Goal: Transaction & Acquisition: Purchase product/service

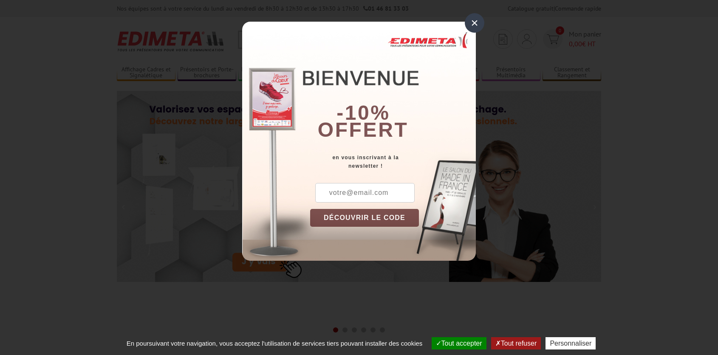
click at [479, 22] on div "×" at bounding box center [475, 23] width 20 height 20
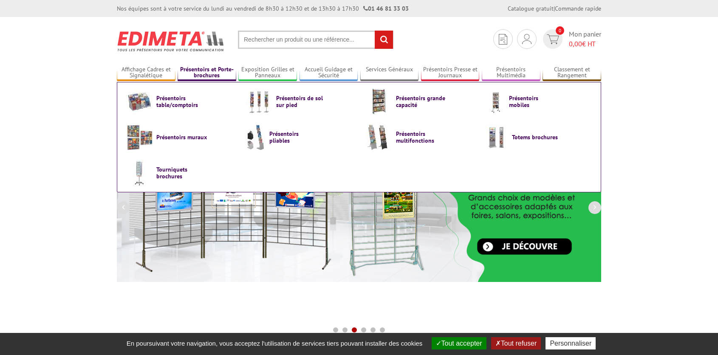
click at [198, 72] on link "Présentoirs et Porte-brochures" at bounding box center [207, 73] width 59 height 14
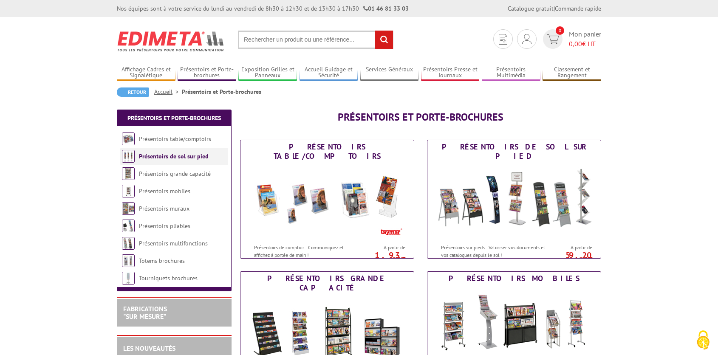
click at [177, 157] on link "Présentoirs de sol sur pied" at bounding box center [174, 157] width 70 height 8
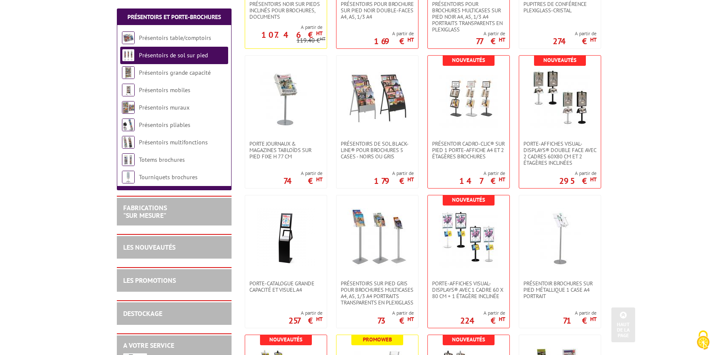
scroll to position [286, 0]
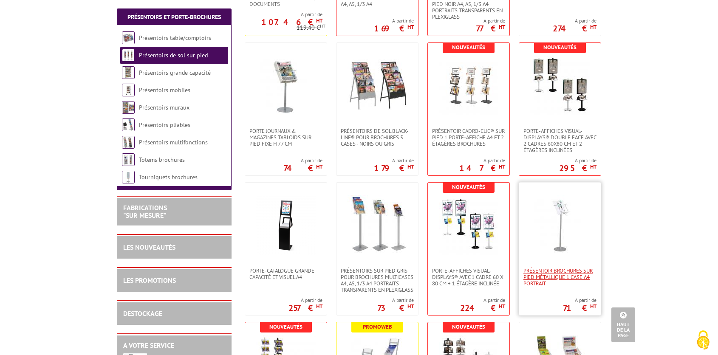
click at [553, 276] on span "Présentoir brochures sur pied métallique 1 case A4 Portrait" at bounding box center [560, 277] width 73 height 19
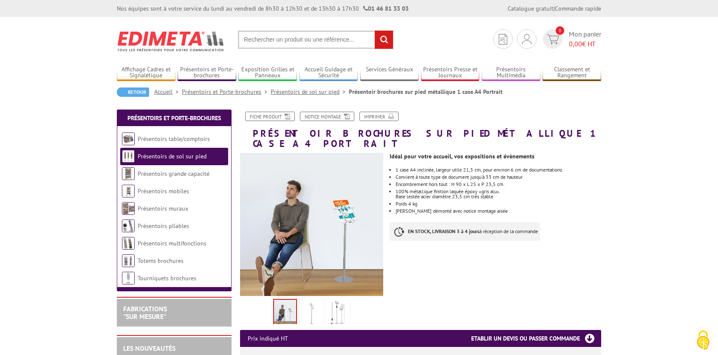
drag, startPoint x: 718, startPoint y: 128, endPoint x: 720, endPoint y: 150, distance: 21.7
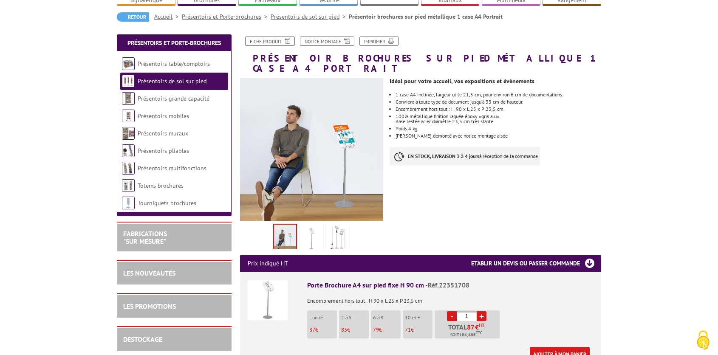
scroll to position [92, 0]
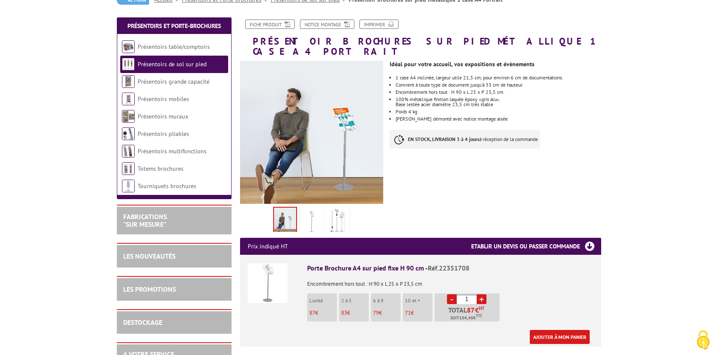
click at [348, 294] on li "2 à 5 83 €" at bounding box center [354, 308] width 30 height 28
click at [483, 295] on link "+" at bounding box center [482, 300] width 10 height 10
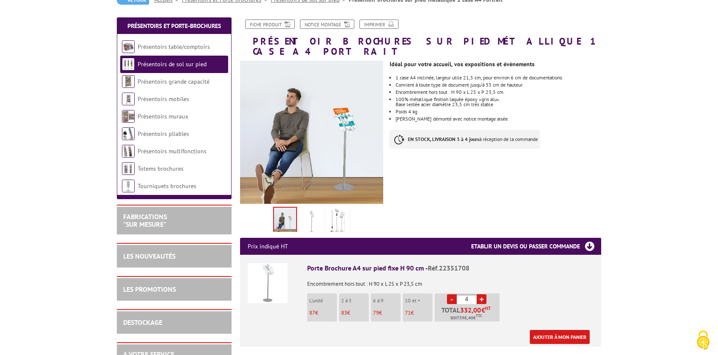
type input "5"
click at [561, 330] on link "Ajouter à mon panier" at bounding box center [560, 337] width 60 height 14
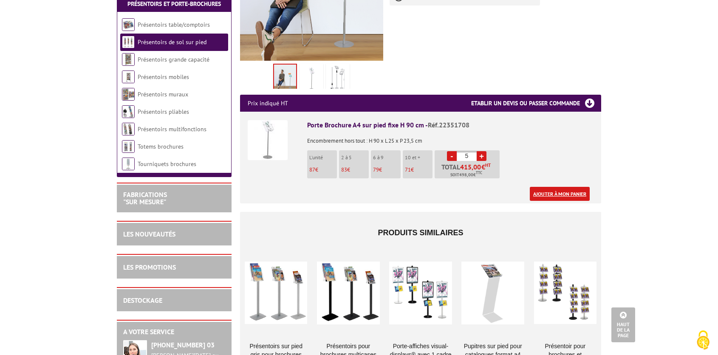
scroll to position [0, 0]
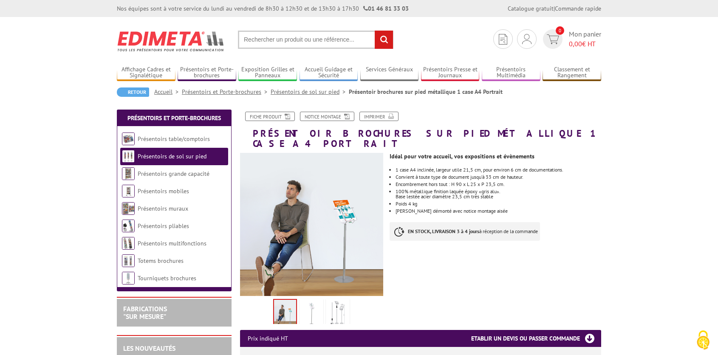
click at [297, 93] on link "Présentoirs de sol sur pied" at bounding box center [310, 92] width 78 height 8
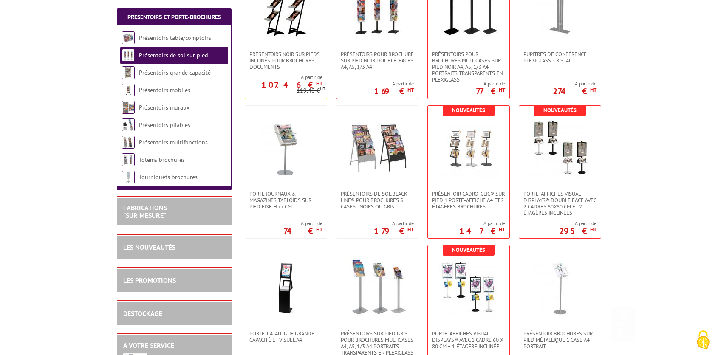
scroll to position [284, 0]
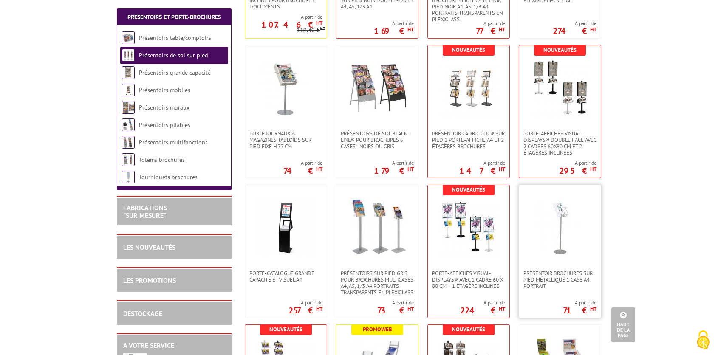
click at [563, 224] on img at bounding box center [560, 228] width 60 height 60
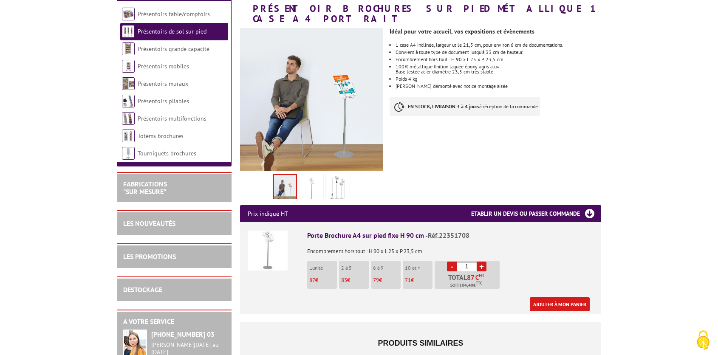
scroll to position [142, 0]
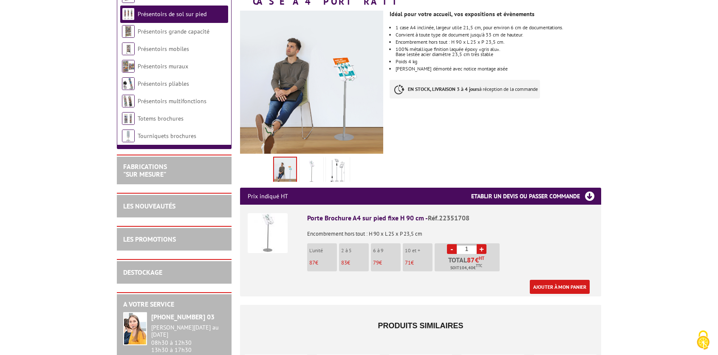
click at [345, 259] on span "83" at bounding box center [344, 262] width 6 height 7
click at [484, 244] on link "+" at bounding box center [482, 249] width 10 height 10
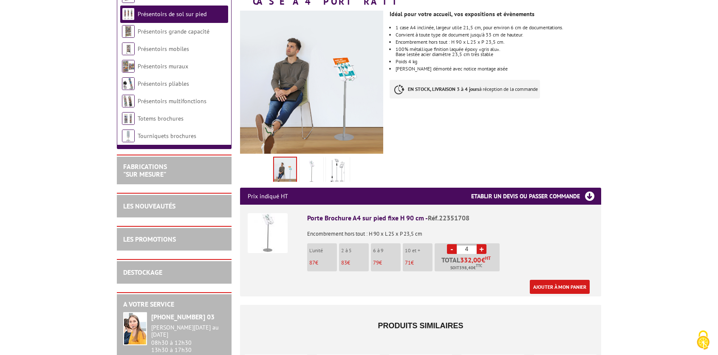
type input "5"
click at [558, 280] on link "Ajouter à mon panier" at bounding box center [560, 287] width 60 height 14
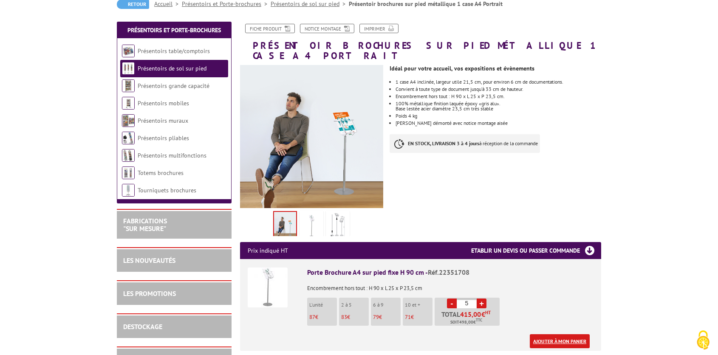
scroll to position [86, 0]
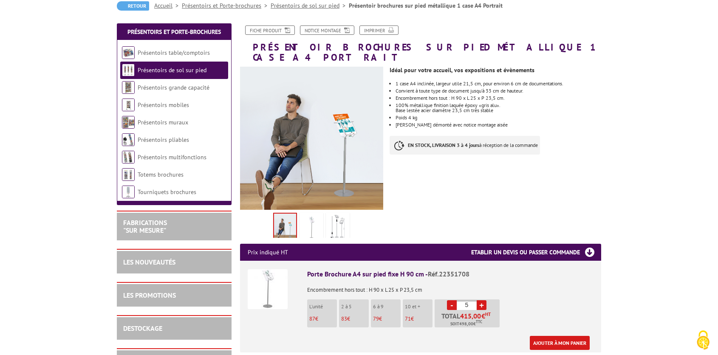
click at [589, 244] on h3 "Etablir un devis ou passer commande" at bounding box center [536, 252] width 130 height 17
click at [556, 336] on link "Ajouter à mon panier" at bounding box center [560, 343] width 60 height 14
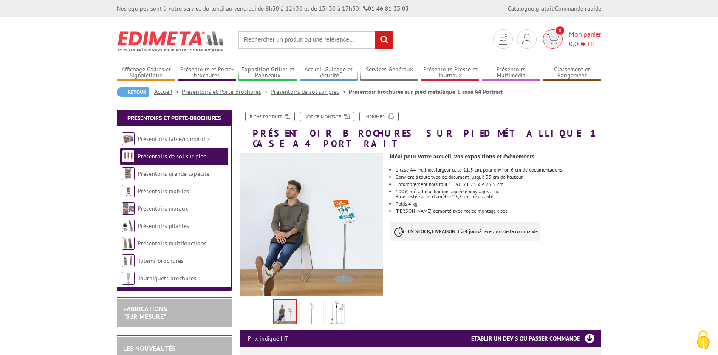
click at [583, 32] on span "Mon panier 0,00 € HT" at bounding box center [585, 39] width 32 height 20
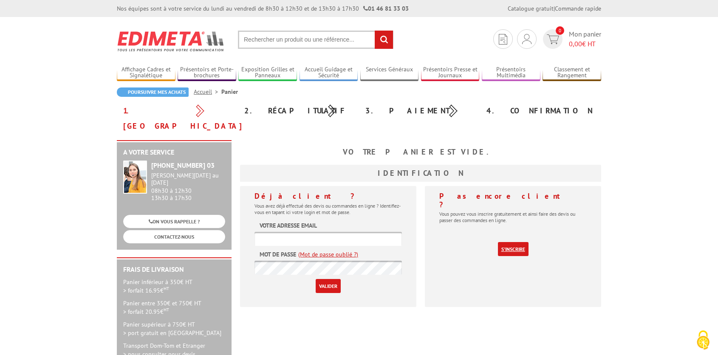
click at [508, 242] on link "S'inscrire" at bounding box center [513, 249] width 31 height 14
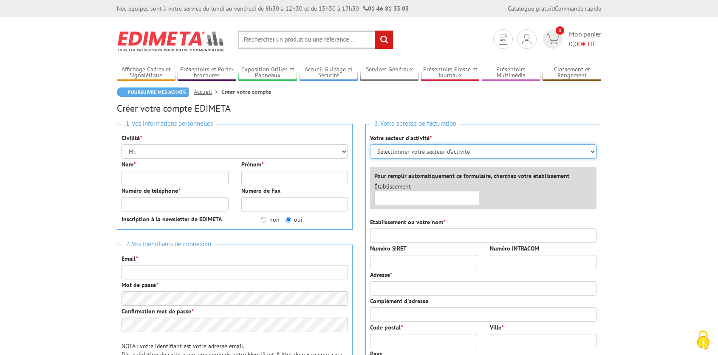
click at [592, 149] on select "Sélectionner votre secteur d'activité Administrations et collectivités Magasins…" at bounding box center [483, 152] width 227 height 14
select select "878"
click at [370, 145] on select "Sélectionner votre secteur d'activité Administrations et collectivités Magasins…" at bounding box center [483, 152] width 227 height 14
click at [407, 198] on input "text" at bounding box center [426, 198] width 105 height 14
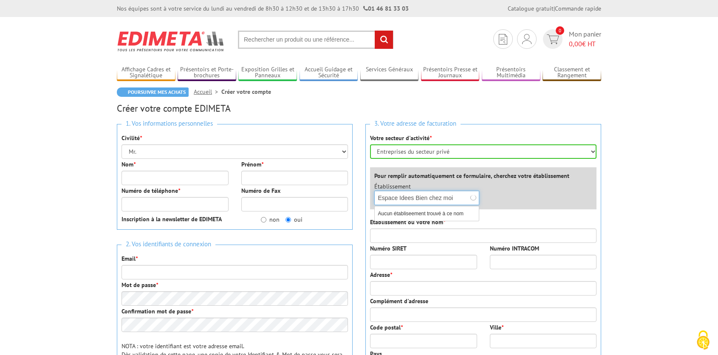
type input "Espace Idees Bien chez moi"
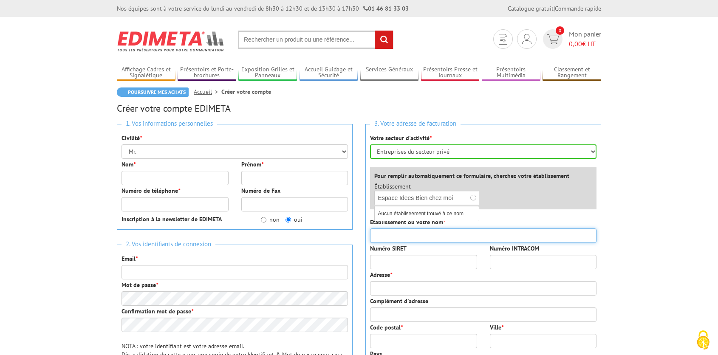
click at [409, 233] on input "Etablissement ou votre nom *" at bounding box center [483, 236] width 227 height 14
drag, startPoint x: 431, startPoint y: 236, endPoint x: 352, endPoint y: 239, distance: 79.1
click at [352, 239] on div "1. Vos informations personnelles Civilité * Mr. Mme. Mlle. Nom * Prénom * Numér…" at bounding box center [359, 312] width 497 height 388
type input "52265862400038"
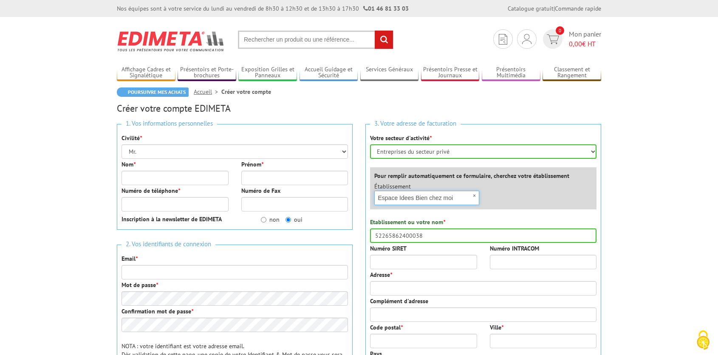
click at [416, 197] on input "Espace Idees Bien chez moi" at bounding box center [426, 198] width 105 height 14
drag, startPoint x: 457, startPoint y: 200, endPoint x: 363, endPoint y: 200, distance: 93.9
click at [363, 200] on div "3. Votre adresse de facturation Votre secteur d'activité * Sélectionner votre s…" at bounding box center [483, 312] width 249 height 388
click at [399, 236] on input "52265862400038" at bounding box center [483, 236] width 227 height 14
click at [439, 263] on input "Numéro SIRET" at bounding box center [423, 262] width 107 height 14
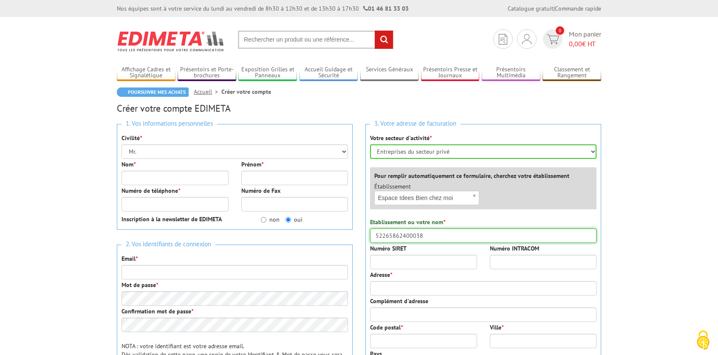
drag, startPoint x: 437, startPoint y: 234, endPoint x: 373, endPoint y: 234, distance: 64.6
click at [373, 234] on input "52265862400038" at bounding box center [483, 236] width 227 height 14
click at [415, 263] on input "Numéro SIRET" at bounding box center [423, 262] width 107 height 14
paste input "52265862400038"
type input "52265862400038"
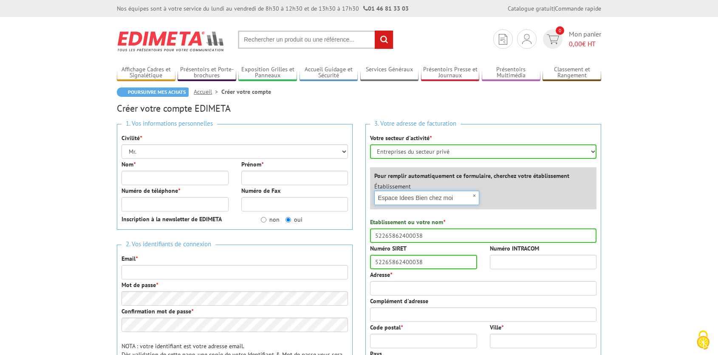
drag, startPoint x: 456, startPoint y: 199, endPoint x: 340, endPoint y: 200, distance: 116.5
click at [340, 200] on div "1. Vos informations personnelles Civilité * Mr. Mme. Mlle. Nom * Prénom * Numér…" at bounding box center [359, 312] width 497 height 388
drag, startPoint x: 446, startPoint y: 235, endPoint x: 339, endPoint y: 223, distance: 108.2
click at [339, 223] on div "1. Vos informations personnelles Civilité * Mr. Mme. Mlle. Nom * Prénom * Numér…" at bounding box center [359, 312] width 497 height 388
paste input "Espace Idees Bien chez moi"
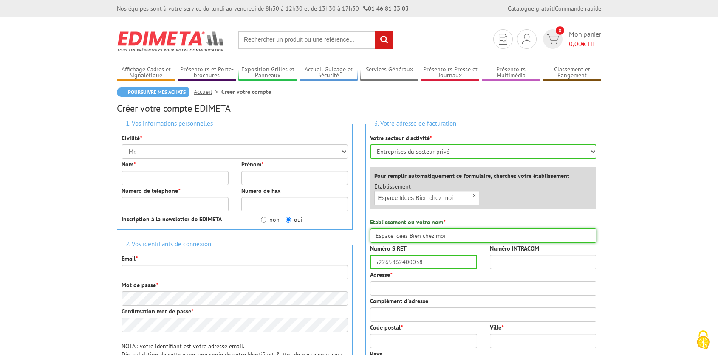
type input "Espace Idees Bien chez moi"
click at [404, 294] on input "Adresse *" at bounding box center [483, 288] width 227 height 14
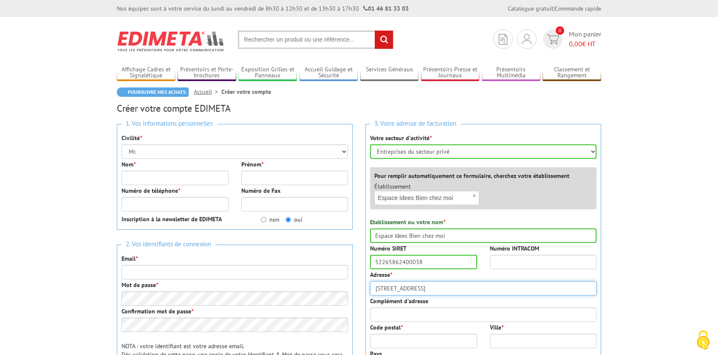
type input "12 rue pirandello"
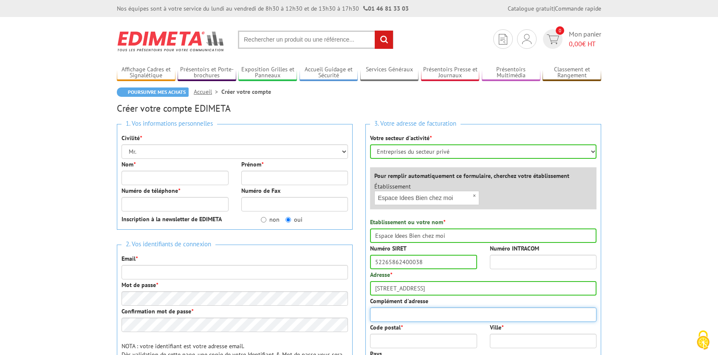
click at [403, 312] on input "Complément d'adresse" at bounding box center [483, 315] width 227 height 14
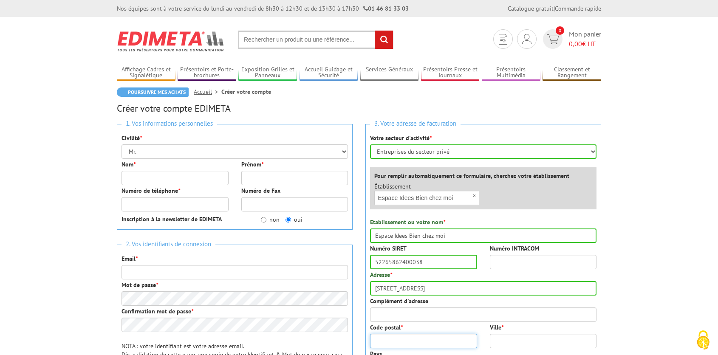
click at [405, 343] on input "Code postal *" at bounding box center [423, 341] width 107 height 14
type input "75013"
click at [507, 345] on input "Ville *" at bounding box center [543, 341] width 107 height 14
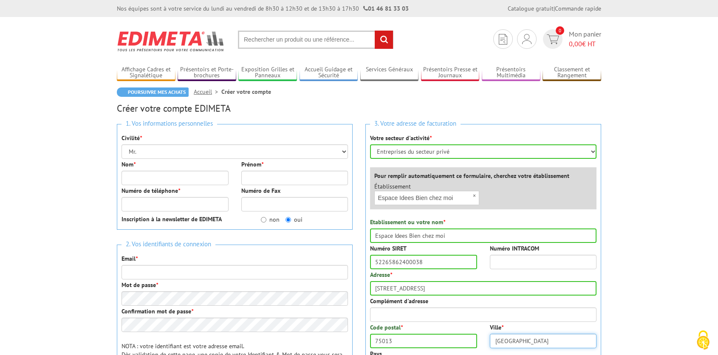
type input "Paris"
drag, startPoint x: 430, startPoint y: 291, endPoint x: 359, endPoint y: 290, distance: 71.0
click at [359, 290] on div "3. Votre adresse de facturation Votre secteur d'activité * Sélectionner votre s…" at bounding box center [483, 312] width 249 height 388
type input "154 rue anatole"
click at [409, 343] on input "75013" at bounding box center [423, 341] width 107 height 14
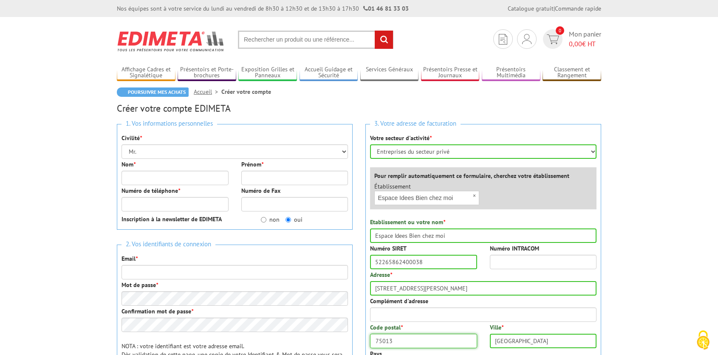
drag, startPoint x: 406, startPoint y: 343, endPoint x: 348, endPoint y: 343, distance: 58.7
click at [348, 343] on div "1. Vos informations personnelles Civilité * Mr. Mme. Mlle. Nom * Prénom * Numér…" at bounding box center [359, 312] width 497 height 388
type input "92300"
drag, startPoint x: 517, startPoint y: 342, endPoint x: 465, endPoint y: 340, distance: 52.7
click at [465, 340] on div "Code postal * 92300 Ville * Paris" at bounding box center [483, 336] width 239 height 26
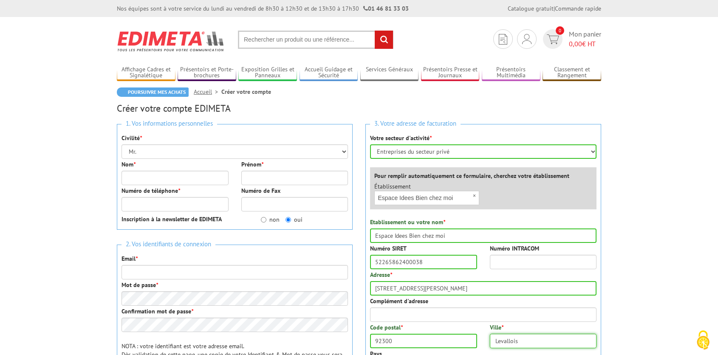
type input "LEVALLOIS PERRET"
type input "TONOLLI"
type input "christine 2"
type input "0171725800"
type input "christine.tonolli@ag2rlamondiale.fr"
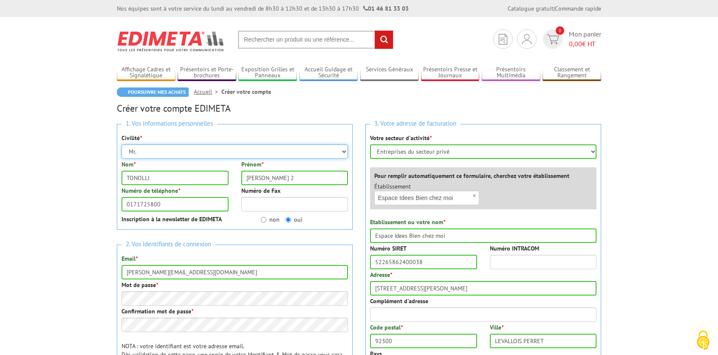
click at [345, 150] on select "Mr. Mme. Mlle." at bounding box center [235, 152] width 227 height 14
select select "Mme."
click at [122, 145] on select "Mr. Mme. Mlle." at bounding box center [235, 152] width 227 height 14
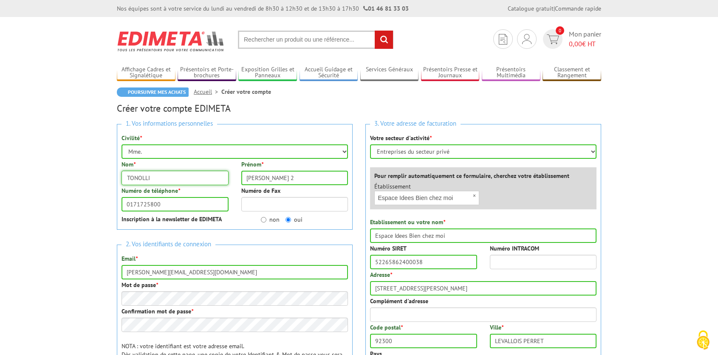
drag, startPoint x: 173, startPoint y: 177, endPoint x: 107, endPoint y: 173, distance: 66.4
type input "EIBCM"
type input "Comptabilité générale EP"
drag, startPoint x: 266, startPoint y: 179, endPoint x: 242, endPoint y: 178, distance: 24.3
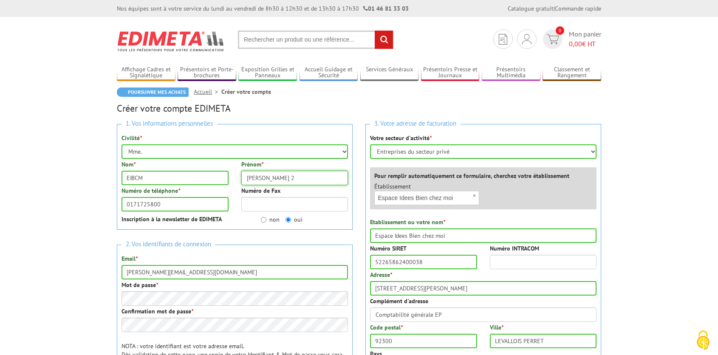
click at [242, 178] on input "christine 2" at bounding box center [294, 178] width 107 height 14
click at [241, 193] on label "Numéro de Fax" at bounding box center [260, 191] width 39 height 9
click at [241, 197] on input "Numéro de Fax" at bounding box center [294, 204] width 107 height 14
drag, startPoint x: 266, startPoint y: 179, endPoint x: 225, endPoint y: 181, distance: 40.4
click at [225, 181] on div "Nom * EIBCM Prénom * Eibcm" at bounding box center [234, 173] width 239 height 26
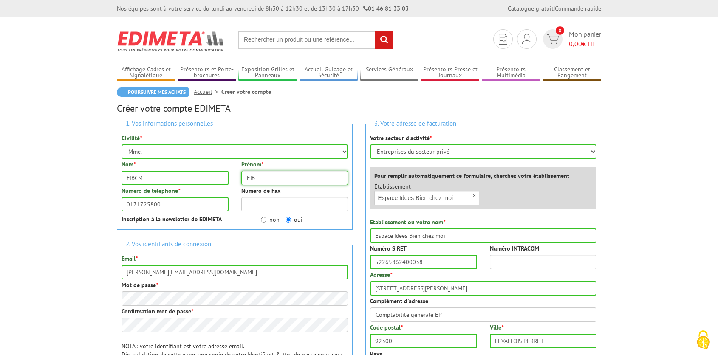
type input "EIB"
drag, startPoint x: 227, startPoint y: 273, endPoint x: 124, endPoint y: 274, distance: 102.9
click at [124, 274] on input "christine.tonolli@ag2rlamondiale.fr" at bounding box center [235, 272] width 227 height 14
type input "[EMAIL_ADDRESS][DOMAIN_NAME]"
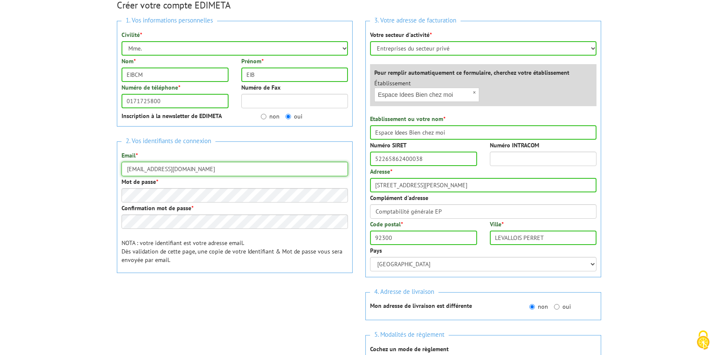
scroll to position [105, 0]
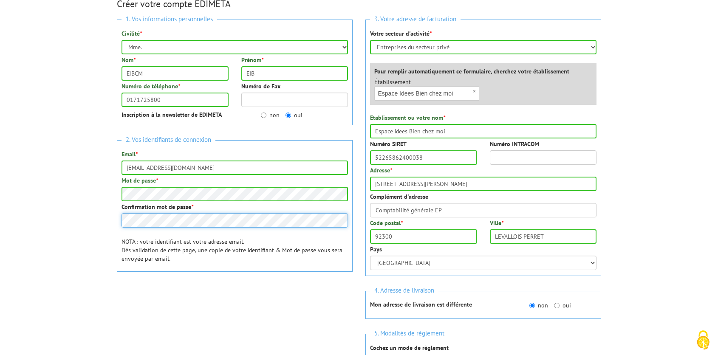
click at [86, 219] on body "Nos équipes sont à votre service du lundi au vendredi de 8h30 à 12h30 et de 13h…" at bounding box center [359, 284] width 718 height 779
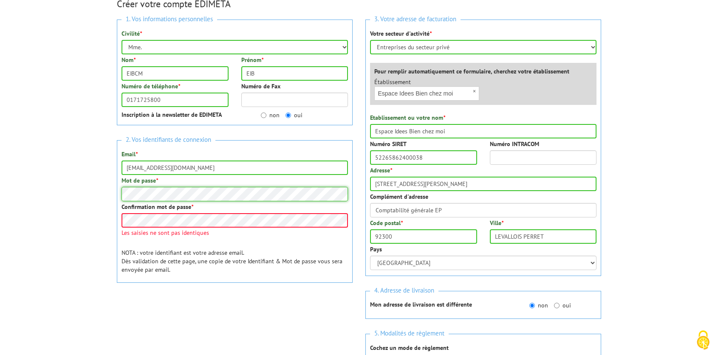
click at [100, 193] on body "Nos équipes sont à votre service du lundi au vendredi de 8h30 à 12h30 et de 13h…" at bounding box center [359, 284] width 718 height 779
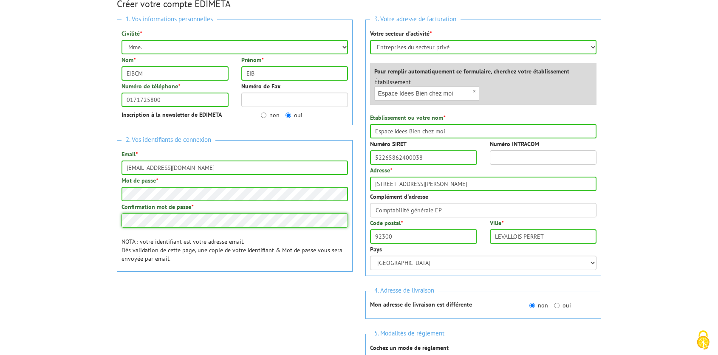
click at [113, 218] on div "1. Vos informations personnelles Civilité * Mr. Mme. Mlle. Nom * EIBCM Prénom *…" at bounding box center [235, 167] width 249 height 308
click at [267, 116] on label "non" at bounding box center [270, 115] width 19 height 9
click at [267, 116] on input "non" at bounding box center [264, 116] width 6 height 6
radio input "true"
click at [263, 73] on input "EIB" at bounding box center [294, 73] width 107 height 14
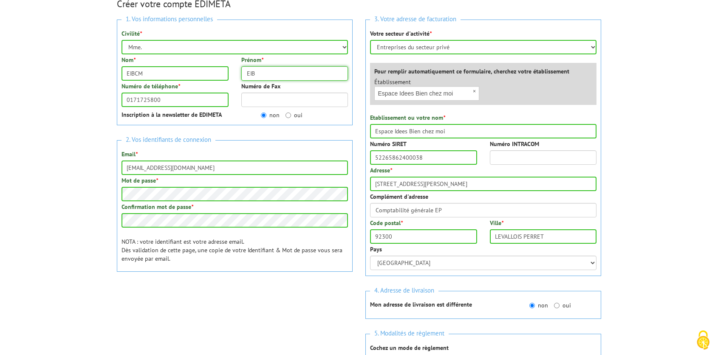
type input "EIBCM"
click at [557, 306] on input "oui" at bounding box center [557, 306] width 6 height 6
radio input "true"
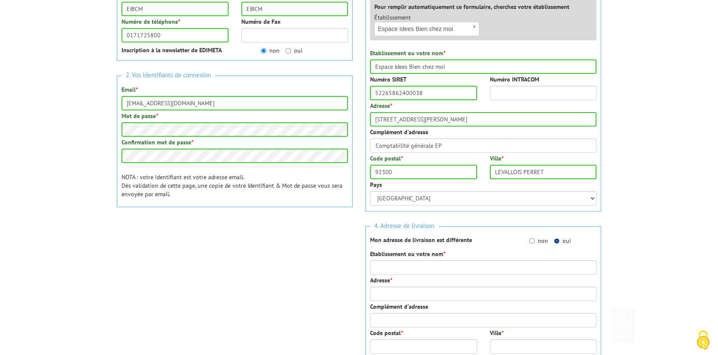
scroll to position [200, 0]
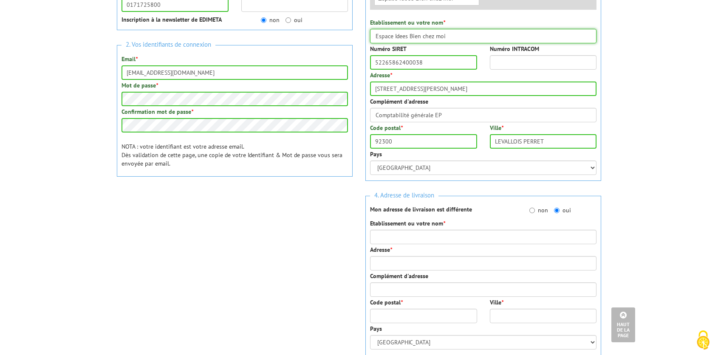
drag, startPoint x: 462, startPoint y: 32, endPoint x: 375, endPoint y: 40, distance: 87.1
click at [375, 40] on input "Espace Idees Bien chez moi" at bounding box center [483, 36] width 227 height 14
click at [404, 237] on input "Etablissement ou votre nom *" at bounding box center [483, 237] width 227 height 14
paste input "Espace Idees Bien chez moi"
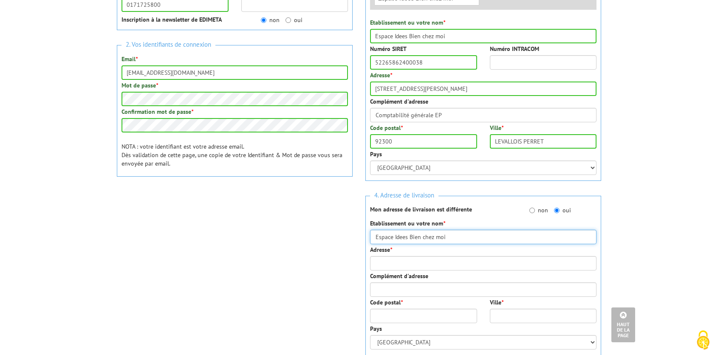
type input "Espace Idees Bien chez moi"
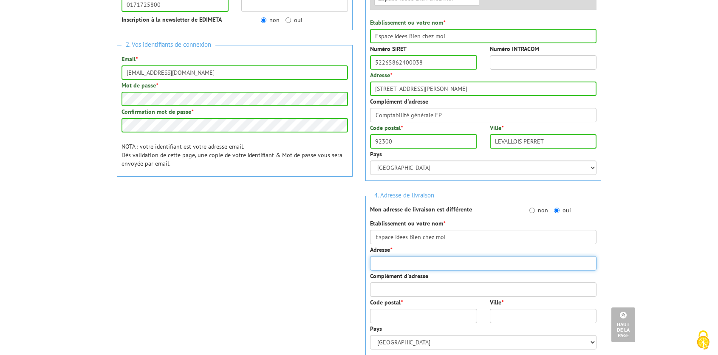
click at [399, 262] on input "Adresse *" at bounding box center [483, 263] width 227 height 14
type input "12 rue Pirandello"
type input "75013"
type input "Paris"
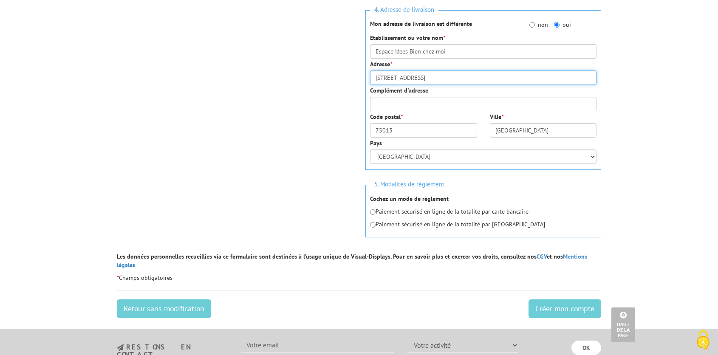
scroll to position [387, 0]
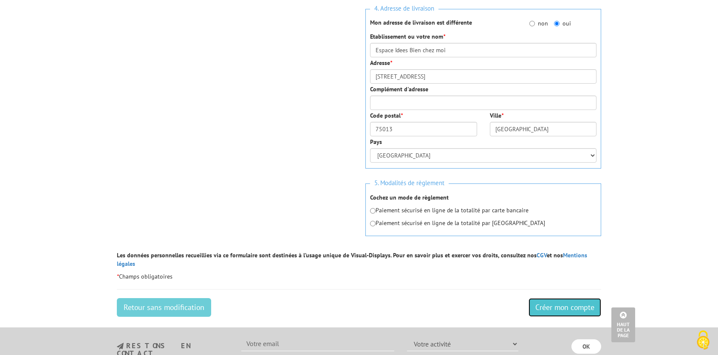
click at [567, 298] on input "Créer mon compte" at bounding box center [565, 307] width 73 height 19
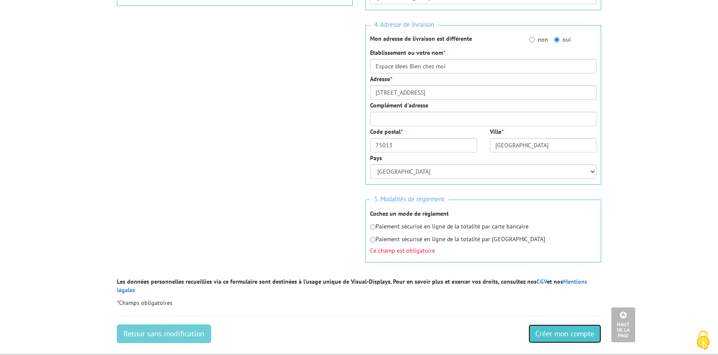
scroll to position [373, 0]
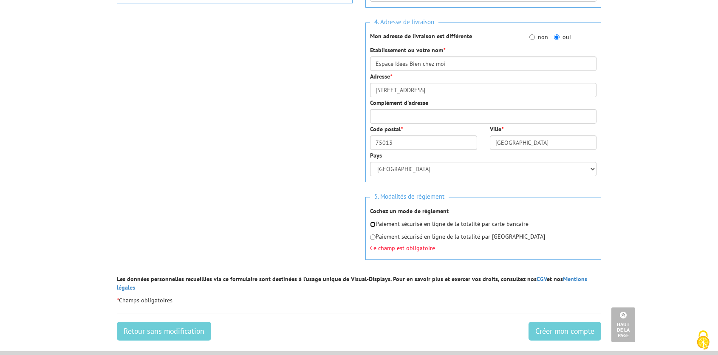
click at [374, 226] on input "radio" at bounding box center [373, 225] width 6 height 6
radio input "true"
click at [574, 326] on input "Créer mon compte" at bounding box center [565, 331] width 73 height 19
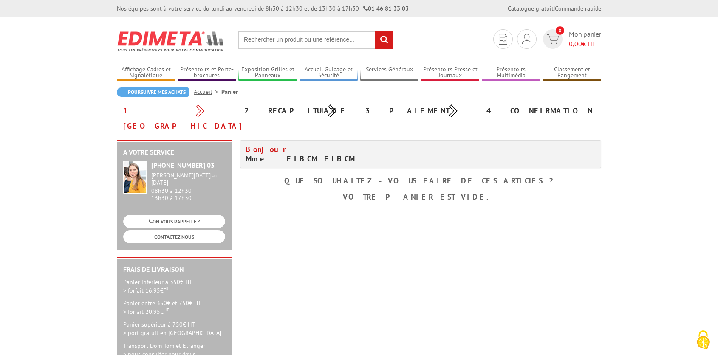
click at [286, 40] on input "text" at bounding box center [316, 40] width 156 height 18
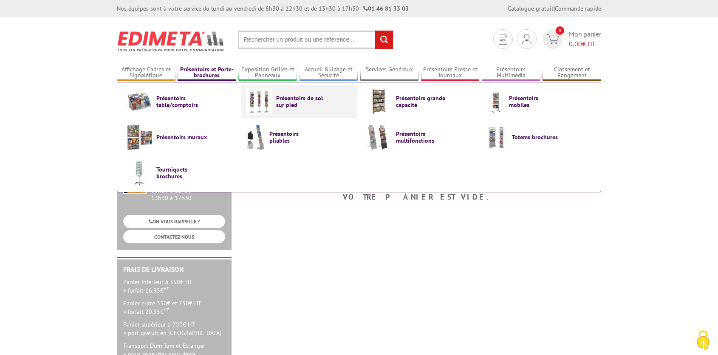
click at [287, 100] on span "Présentoirs de sol sur pied" at bounding box center [301, 102] width 51 height 14
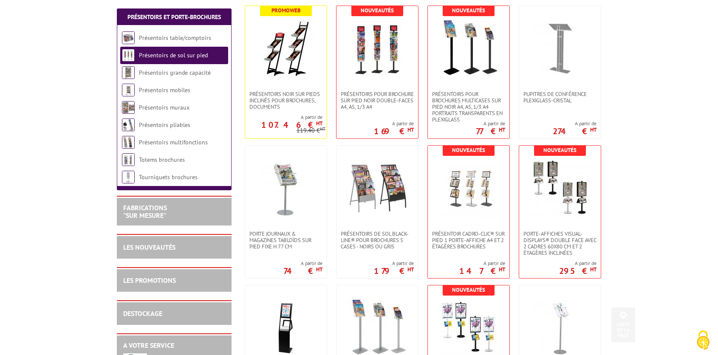
scroll to position [384, 0]
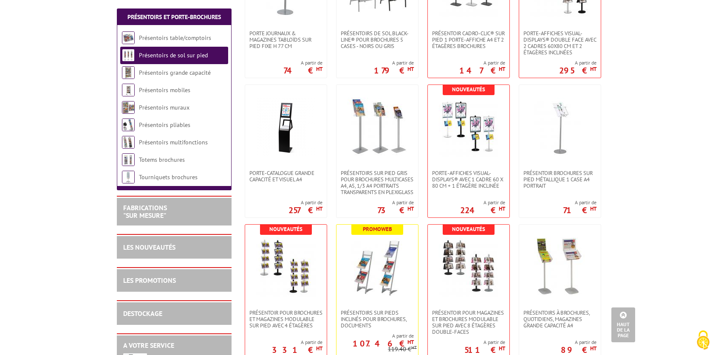
click at [553, 168] on link at bounding box center [560, 127] width 82 height 85
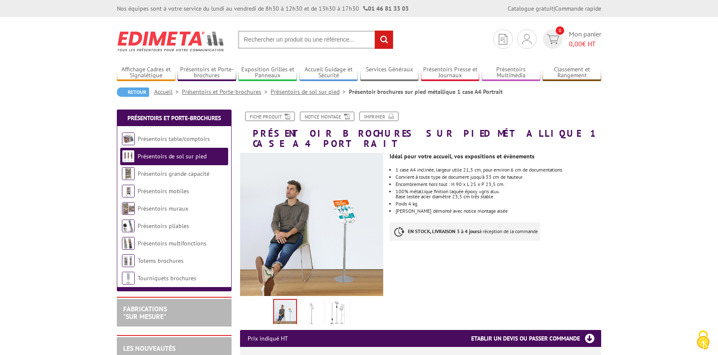
scroll to position [269, 0]
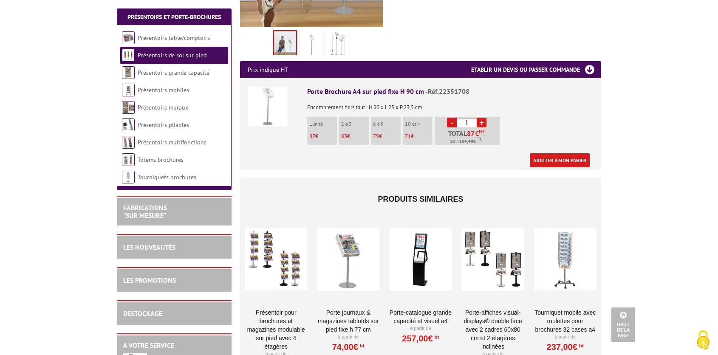
click at [484, 118] on link "+" at bounding box center [482, 123] width 10 height 10
type input "5"
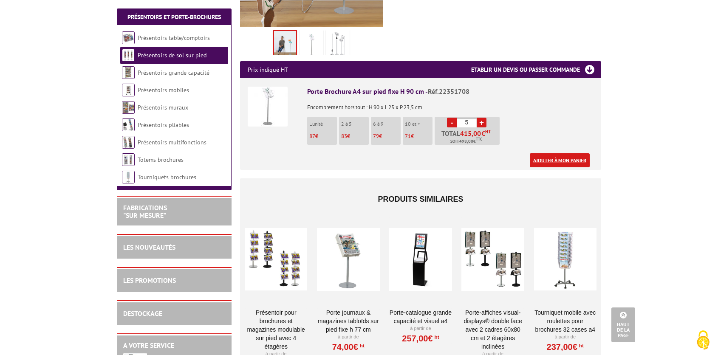
click at [568, 153] on link "Ajouter à mon panier" at bounding box center [560, 160] width 60 height 14
click at [587, 61] on h3 "Etablir un devis ou passer commande" at bounding box center [536, 69] width 130 height 17
click at [556, 61] on h3 "Etablir un devis ou passer commande" at bounding box center [536, 69] width 130 height 17
click at [568, 153] on link "Ajouter à mon panier" at bounding box center [560, 160] width 60 height 14
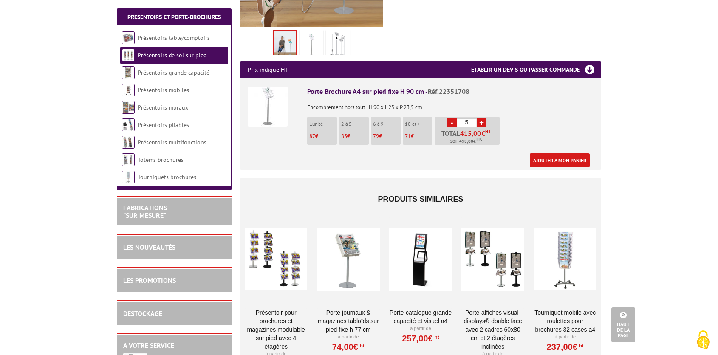
scroll to position [0, 0]
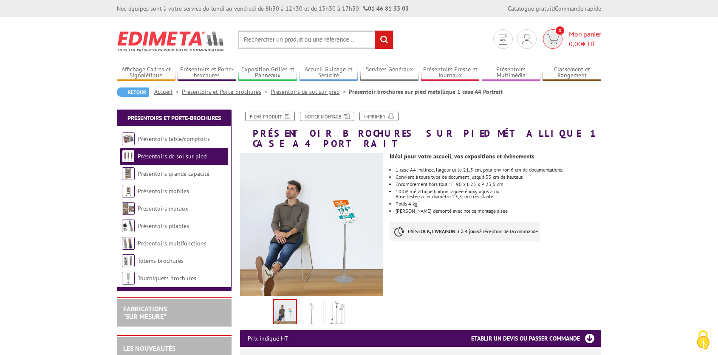
click at [583, 34] on span "Mon panier 0,00 € HT" at bounding box center [585, 39] width 32 height 20
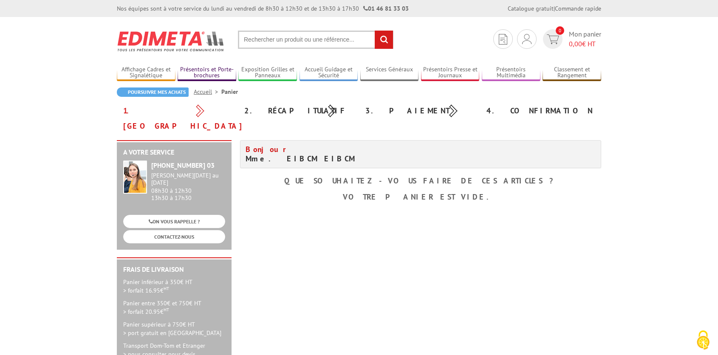
click at [206, 75] on link "Présentoirs et Porte-brochures" at bounding box center [207, 73] width 59 height 14
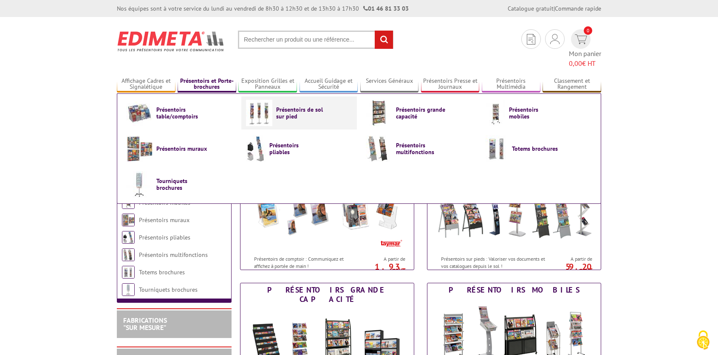
click at [300, 106] on span "Présentoirs de sol sur pied" at bounding box center [301, 113] width 51 height 14
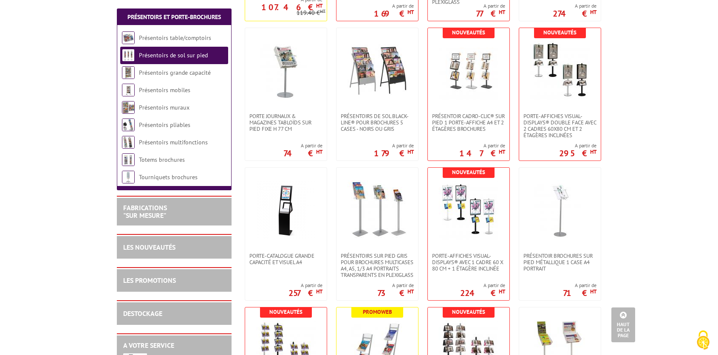
scroll to position [303, 0]
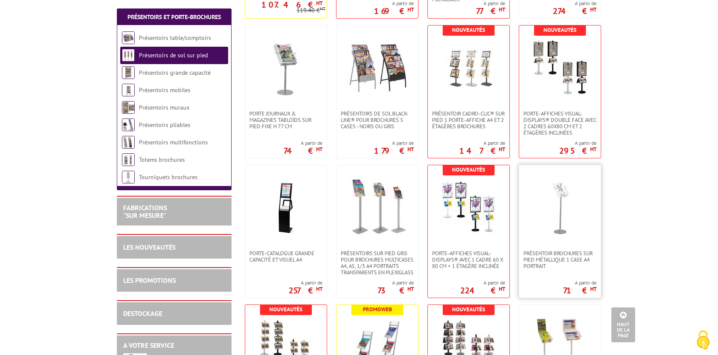
click at [561, 213] on img at bounding box center [560, 208] width 60 height 60
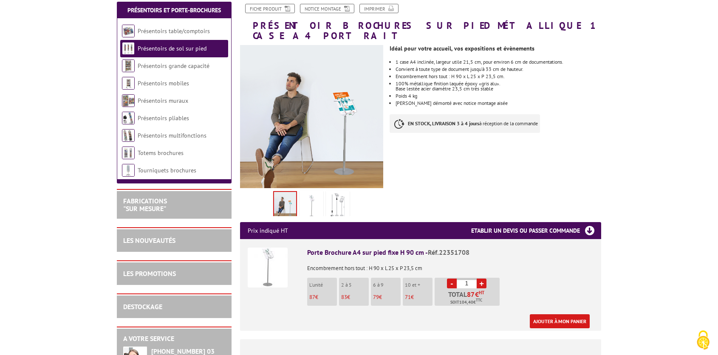
scroll to position [119, 0]
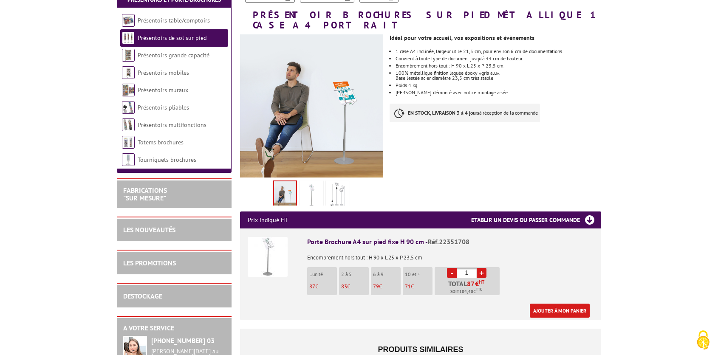
click at [353, 271] on li "2 à 5 83 €" at bounding box center [354, 281] width 30 height 28
click at [483, 268] on link "+" at bounding box center [482, 273] width 10 height 10
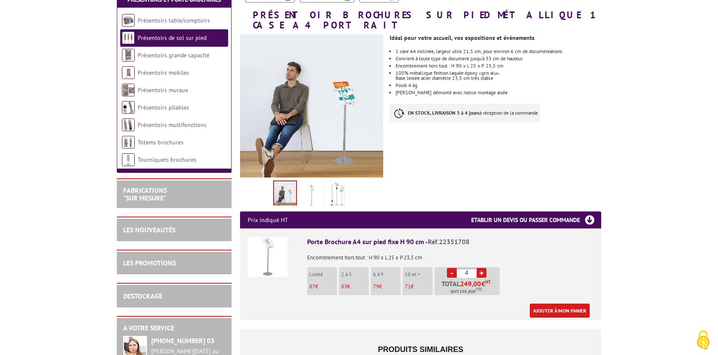
click at [483, 268] on link "+" at bounding box center [482, 273] width 10 height 10
type input "5"
click at [564, 304] on link "Ajouter à mon panier" at bounding box center [560, 311] width 60 height 14
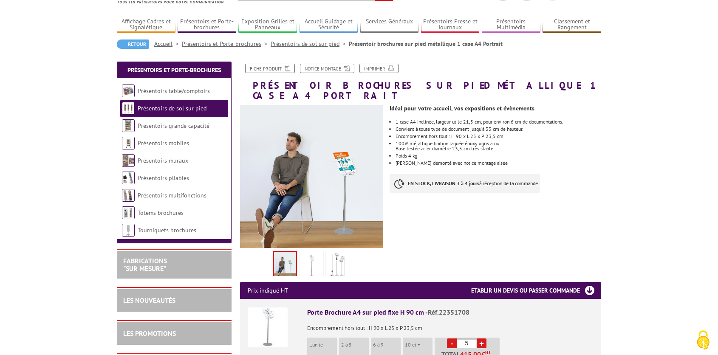
scroll to position [34, 0]
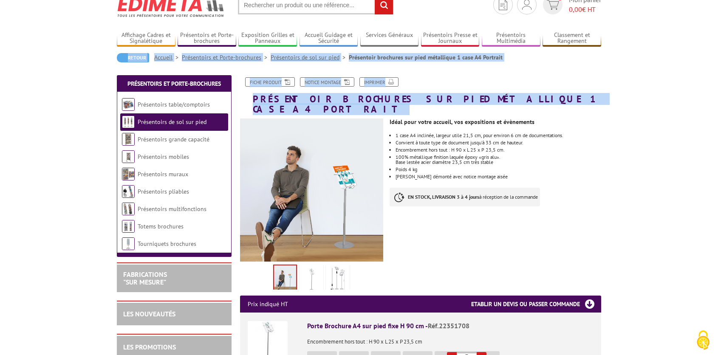
drag, startPoint x: 717, startPoint y: 74, endPoint x: 717, endPoint y: 68, distance: 6.0
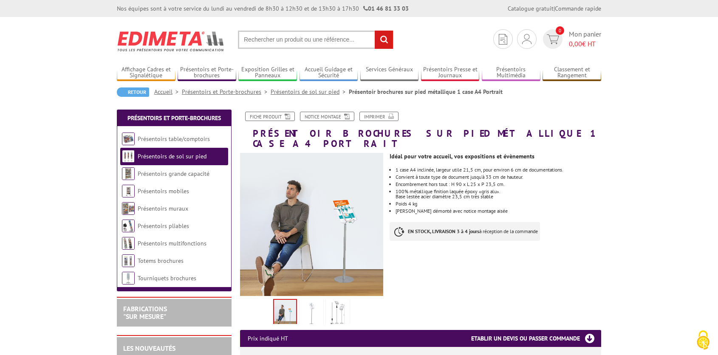
click at [600, 227] on div "Idéal pour votre accueil, vos expositions et évènements 1 case A4 inclinée, lar…" at bounding box center [499, 199] width 218 height 101
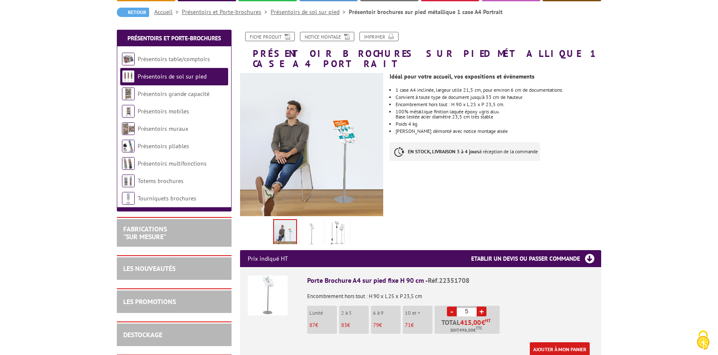
scroll to position [84, 0]
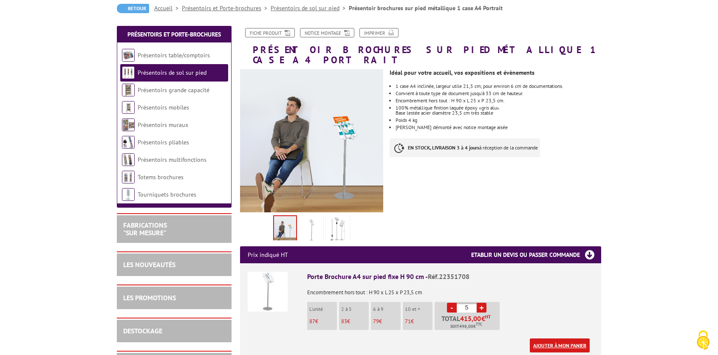
click at [549, 339] on link "Ajouter à mon panier" at bounding box center [560, 346] width 60 height 14
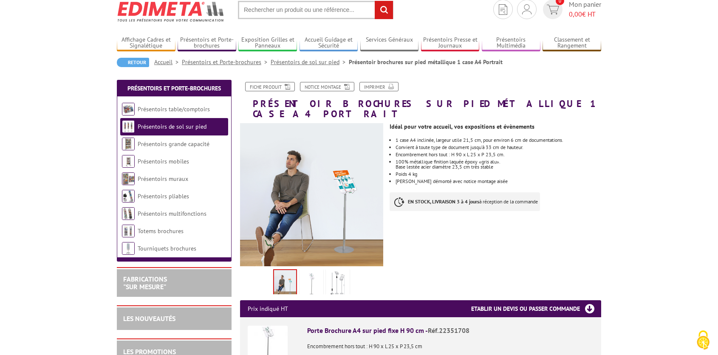
scroll to position [0, 0]
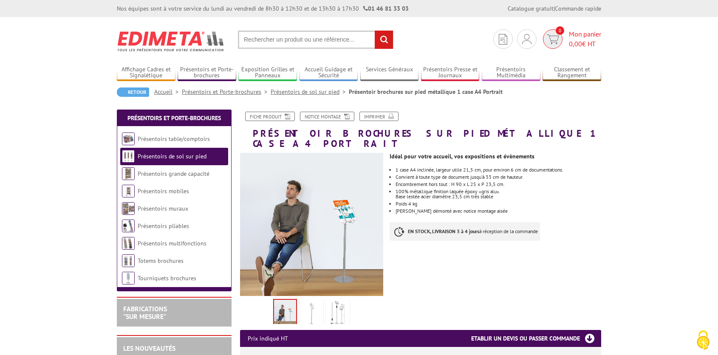
click at [581, 35] on span "Mon panier 0,00 € HT" at bounding box center [585, 39] width 32 height 20
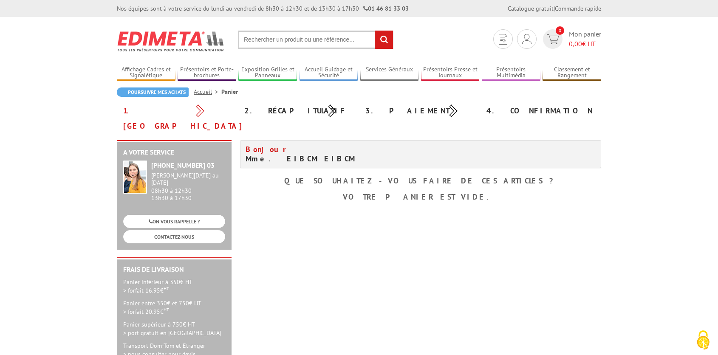
click at [278, 110] on div "2. Récapitulatif" at bounding box center [298, 110] width 121 height 15
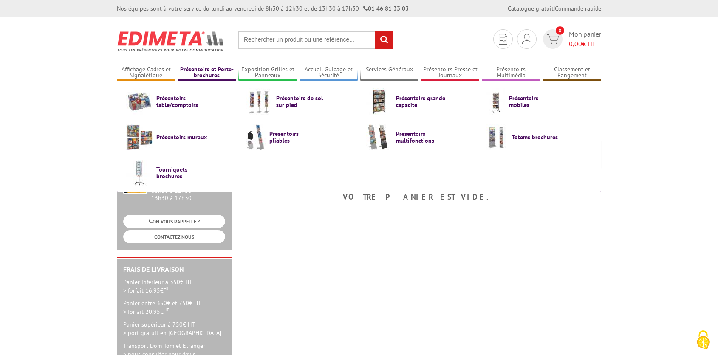
click at [206, 72] on link "Présentoirs et Porte-brochures" at bounding box center [207, 73] width 59 height 14
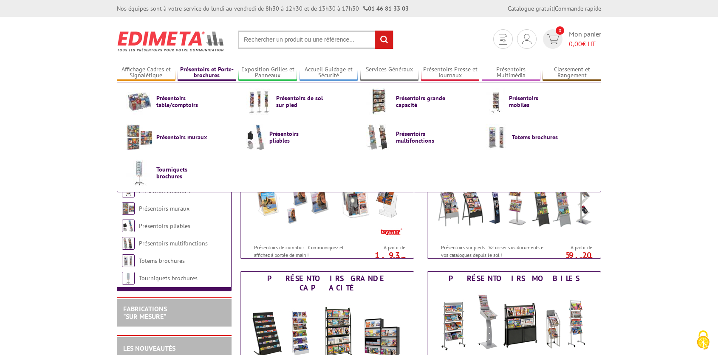
click at [200, 72] on link "Présentoirs et Porte-brochures" at bounding box center [207, 73] width 59 height 14
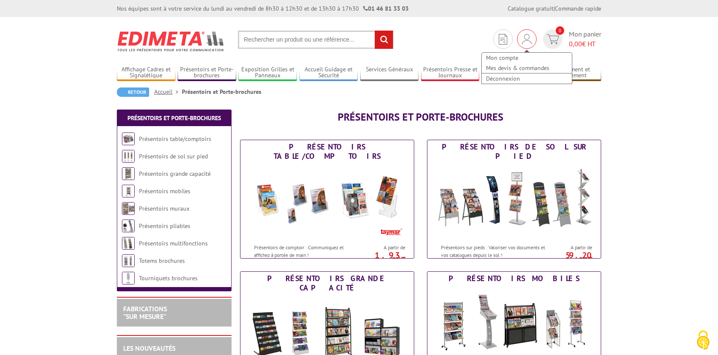
click at [527, 38] on img at bounding box center [526, 39] width 9 height 10
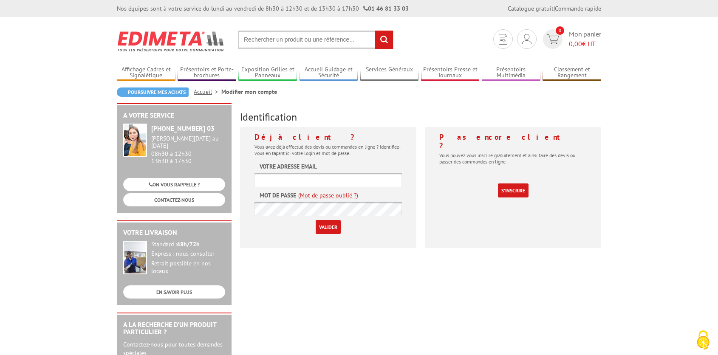
click at [304, 175] on input "text" at bounding box center [328, 180] width 147 height 14
type input "[EMAIL_ADDRESS][DOMAIN_NAME]"
click at [333, 232] on input "Valider" at bounding box center [328, 227] width 25 height 14
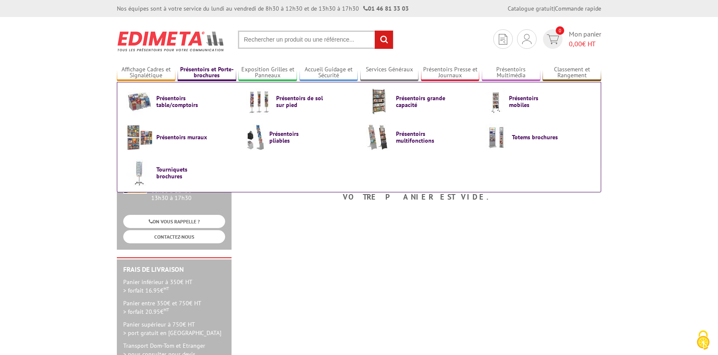
click at [213, 73] on link "Présentoirs et Porte-brochures" at bounding box center [207, 73] width 59 height 14
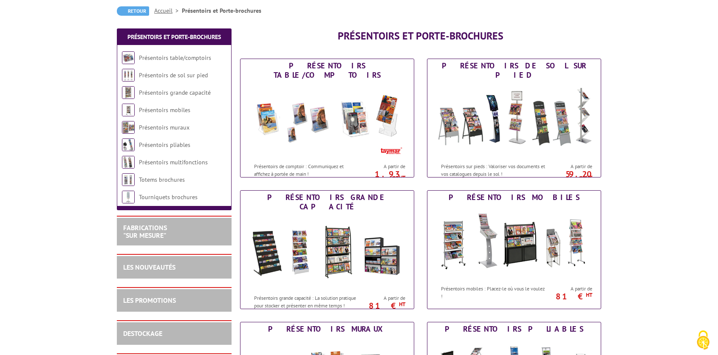
scroll to position [71, 0]
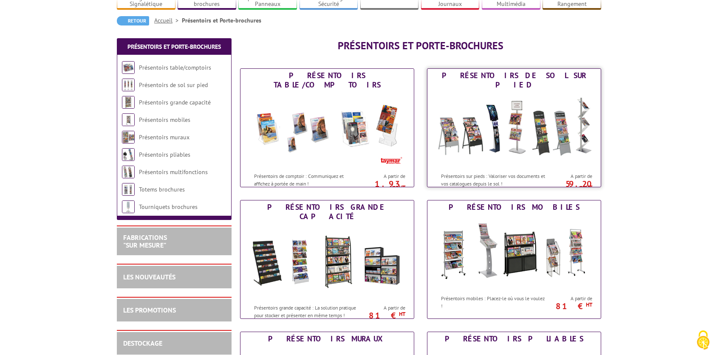
click at [512, 143] on img at bounding box center [514, 130] width 157 height 77
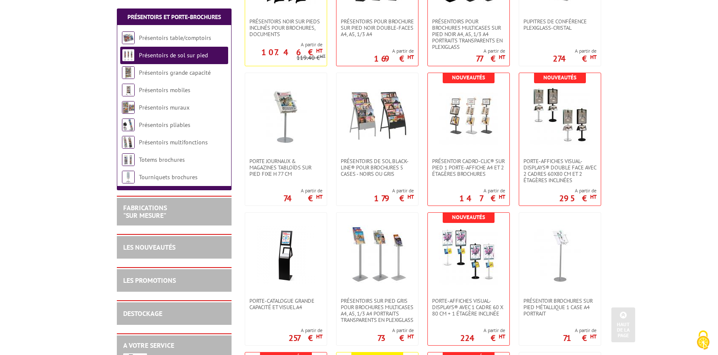
scroll to position [341, 0]
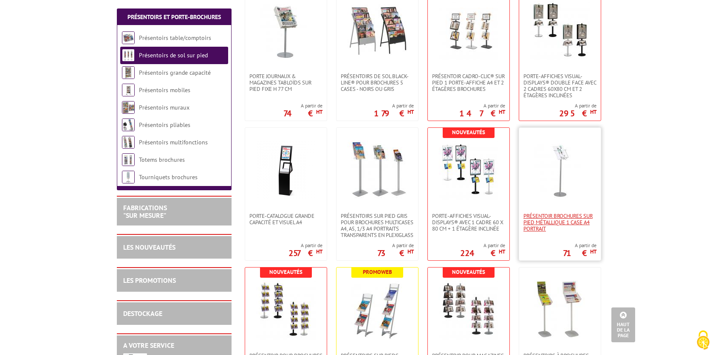
click at [574, 216] on span "Présentoir brochures sur pied métallique 1 case A4 Portrait" at bounding box center [560, 222] width 73 height 19
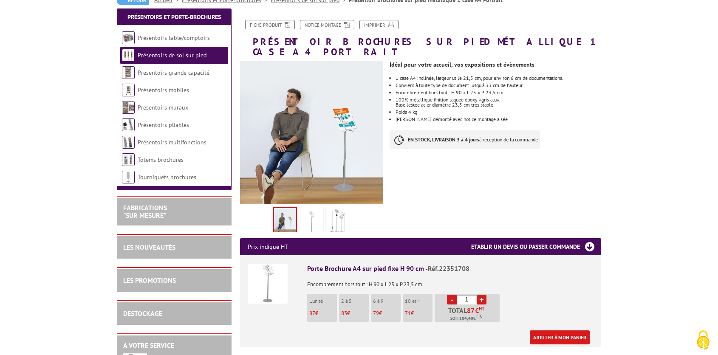
scroll to position [154, 0]
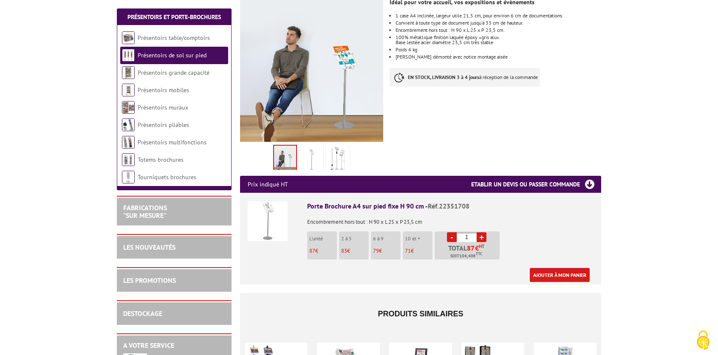
click at [480, 233] on link "+" at bounding box center [482, 238] width 10 height 10
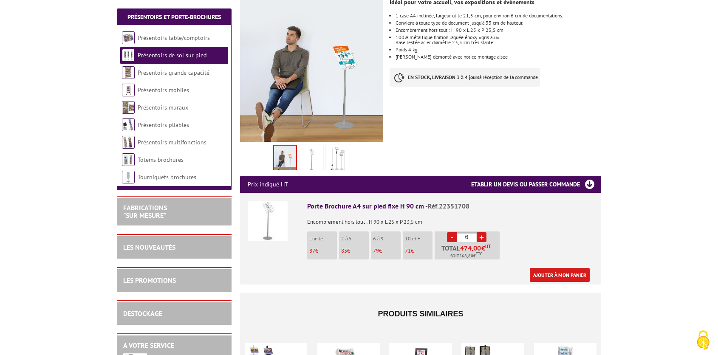
click at [450, 233] on link "-" at bounding box center [452, 238] width 10 height 10
type input "5"
click at [565, 268] on link "Ajouter à mon panier" at bounding box center [560, 275] width 60 height 14
click at [578, 268] on link "Ajouter à mon panier" at bounding box center [560, 275] width 60 height 14
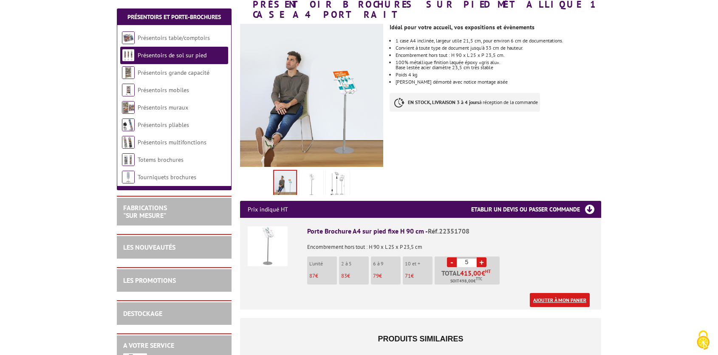
scroll to position [139, 0]
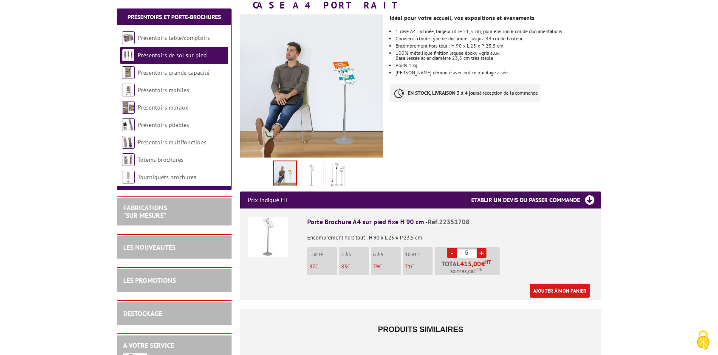
click at [587, 192] on h3 "Etablir un devis ou passer commande" at bounding box center [536, 200] width 130 height 17
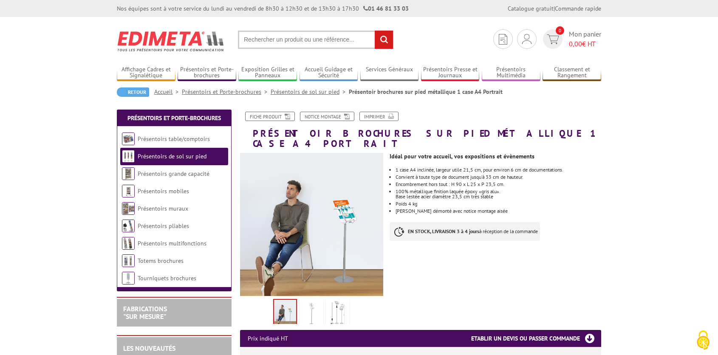
scroll to position [269, 0]
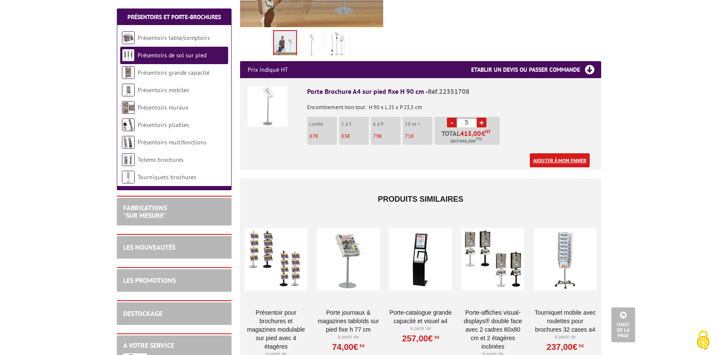
click at [564, 154] on link "Ajouter à mon panier" at bounding box center [560, 160] width 60 height 14
click at [564, 153] on link "Ajouter à mon panier" at bounding box center [560, 160] width 60 height 14
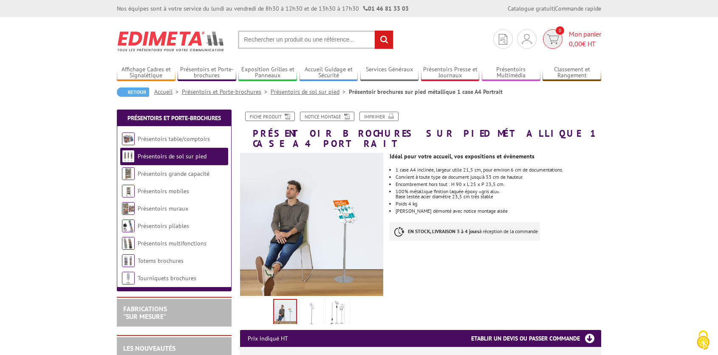
click at [582, 41] on span "0,00 € HT" at bounding box center [585, 44] width 32 height 10
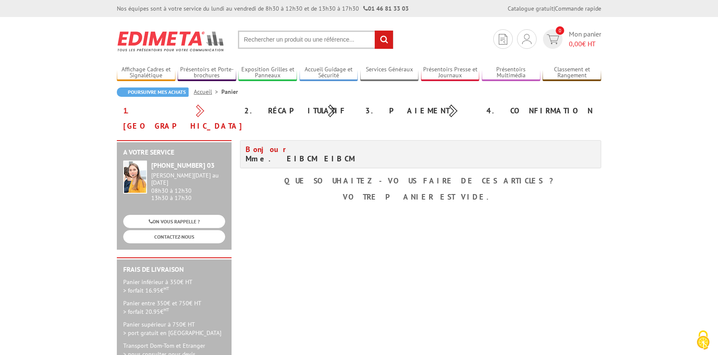
click at [306, 111] on div "2. Récapitulatif" at bounding box center [298, 110] width 121 height 15
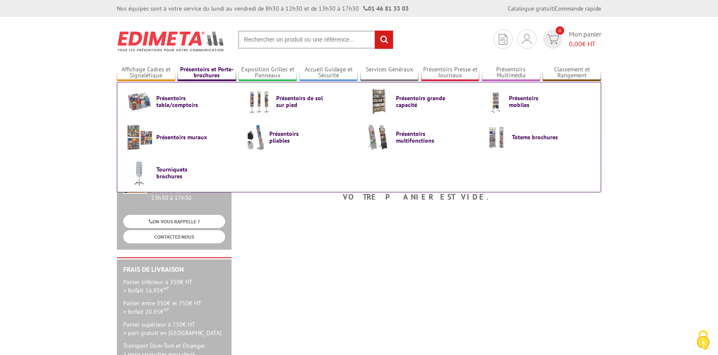
click at [215, 72] on link "Présentoirs et Porte-brochures" at bounding box center [207, 73] width 59 height 14
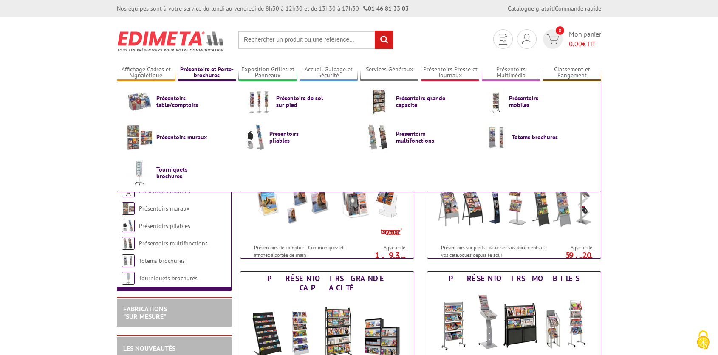
click at [212, 73] on link "Présentoirs et Porte-brochures" at bounding box center [207, 73] width 59 height 14
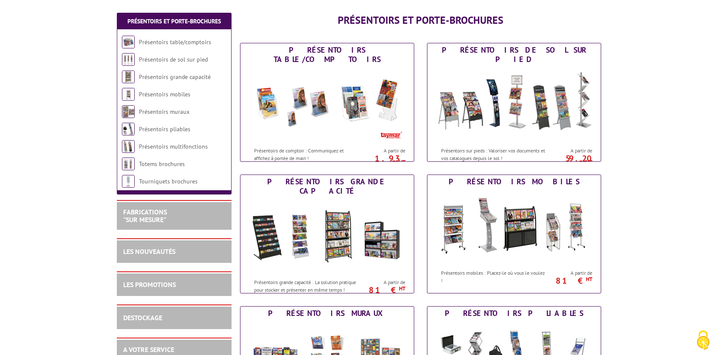
scroll to position [81, 0]
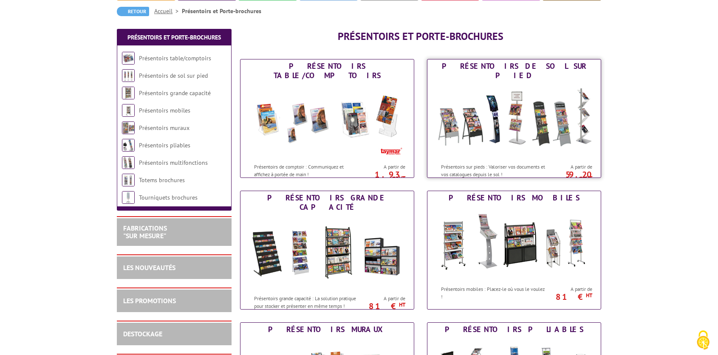
click at [521, 130] on img at bounding box center [514, 120] width 157 height 77
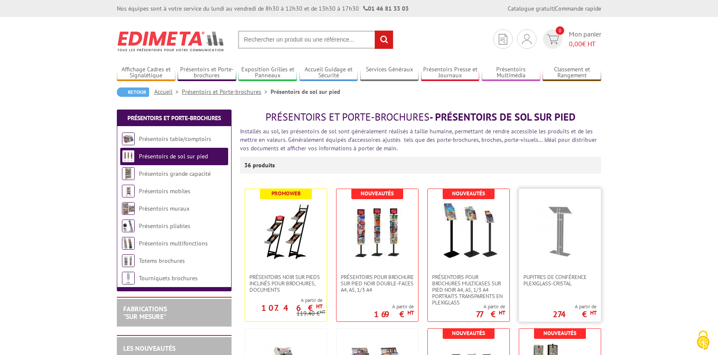
click at [562, 241] on img at bounding box center [560, 232] width 60 height 60
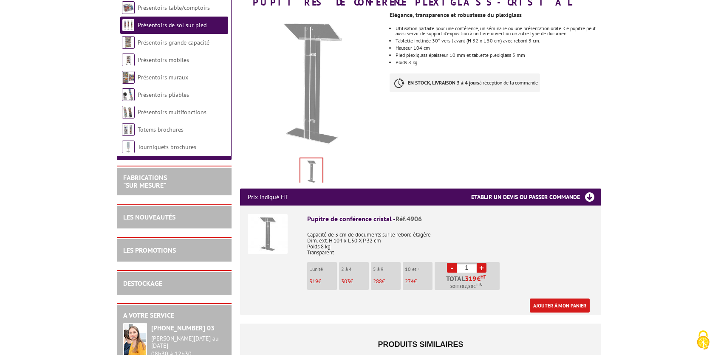
scroll to position [168, 0]
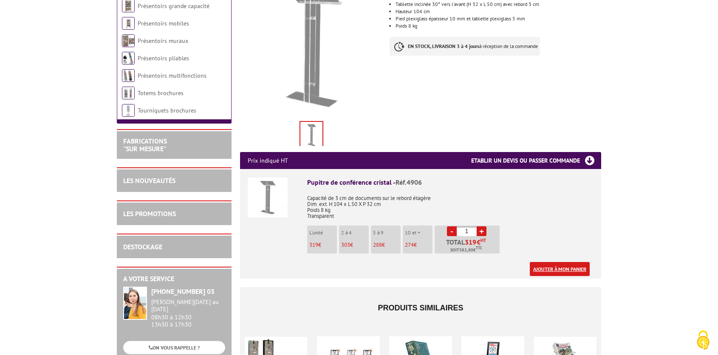
click at [570, 270] on link "Ajouter à mon panier" at bounding box center [560, 269] width 60 height 14
click at [567, 271] on link "Ajouter à mon panier" at bounding box center [560, 269] width 60 height 14
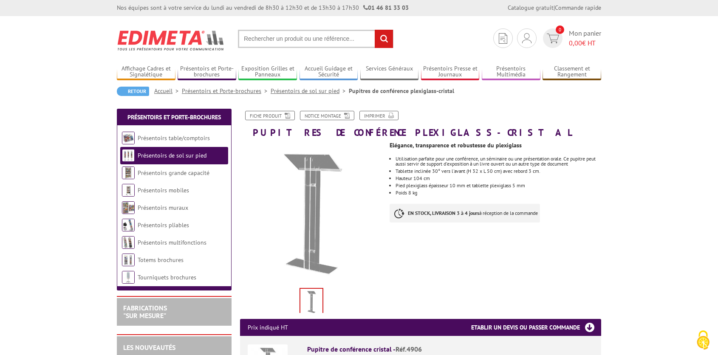
scroll to position [0, 0]
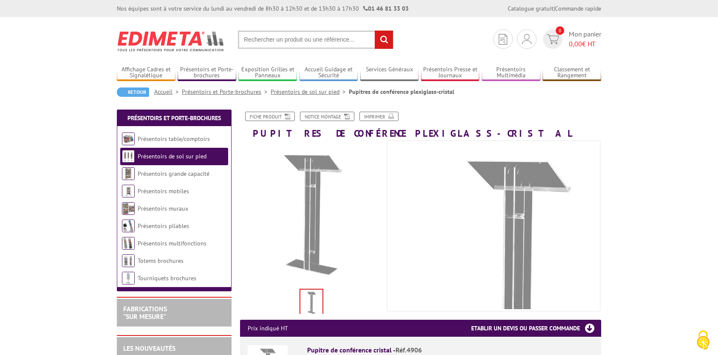
click at [237, 95] on link "Présentoirs et Porte-brochures" at bounding box center [226, 92] width 89 height 8
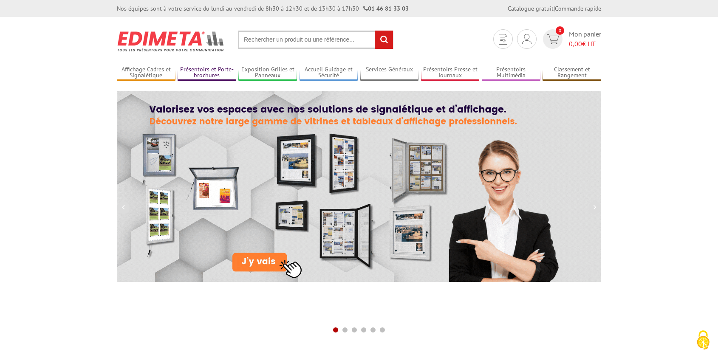
click at [213, 72] on link "Présentoirs et Porte-brochures" at bounding box center [207, 73] width 59 height 14
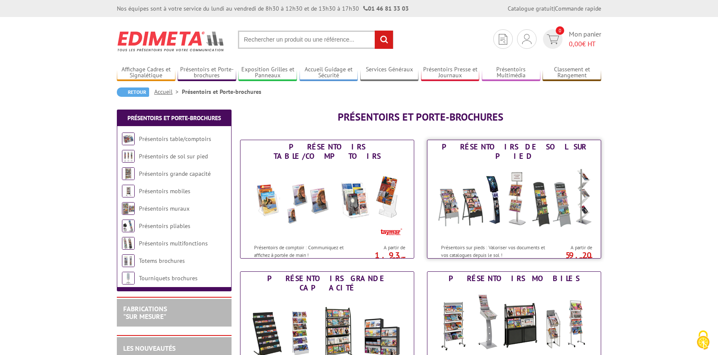
click at [535, 240] on div "Présentoirs sur pieds : Valoriser vos documents et vos catalogues depuis le sol…" at bounding box center [489, 249] width 122 height 19
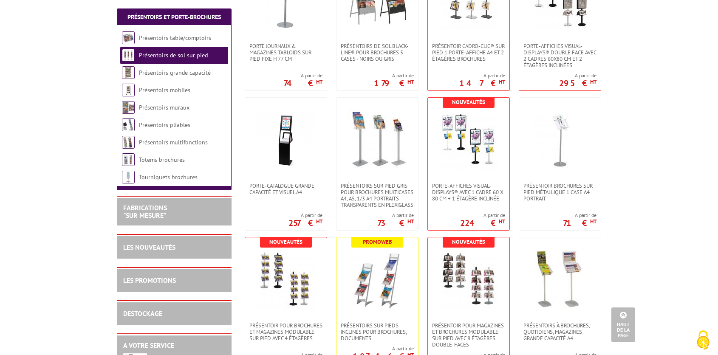
scroll to position [379, 0]
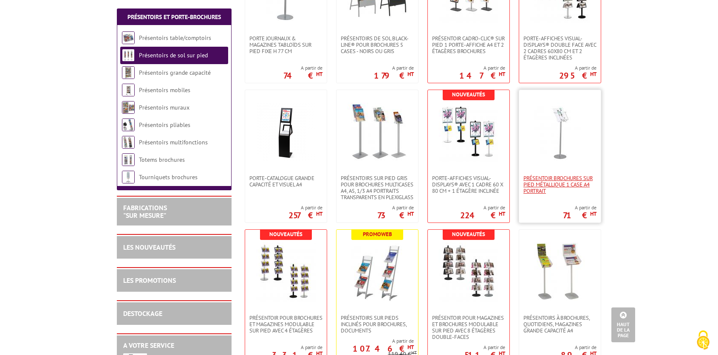
click at [567, 184] on span "Présentoir brochures sur pied métallique 1 case A4 Portrait" at bounding box center [560, 184] width 73 height 19
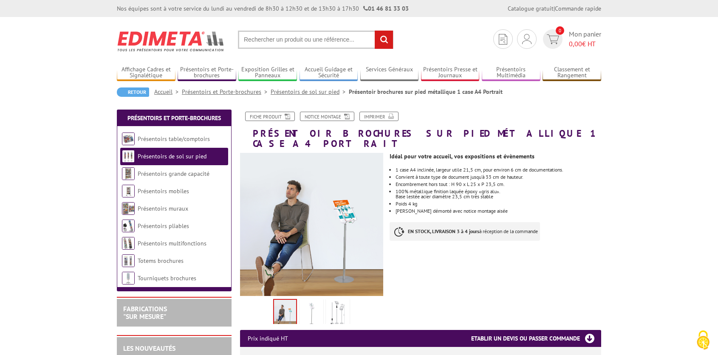
click at [267, 40] on input "text" at bounding box center [316, 40] width 156 height 18
drag, startPoint x: 278, startPoint y: 34, endPoint x: 256, endPoint y: 40, distance: 22.9
click at [256, 40] on input "urne en c" at bounding box center [316, 40] width 156 height 18
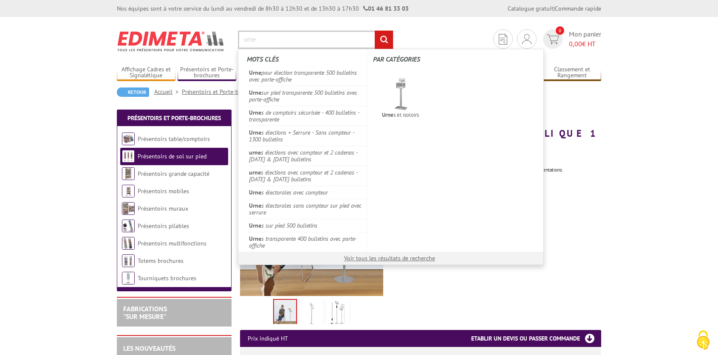
type input "urne"
click at [375, 31] on input "rechercher" at bounding box center [384, 40] width 18 height 18
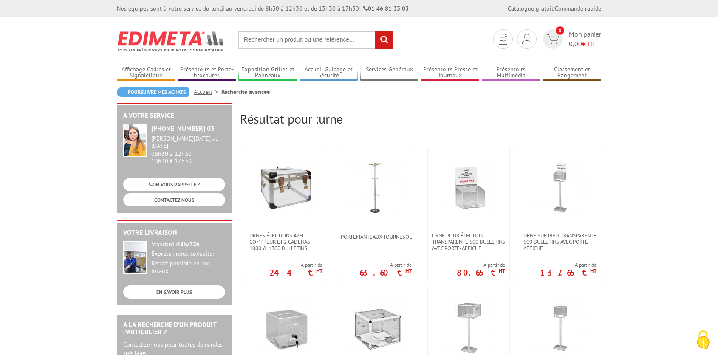
click at [301, 43] on input "text" at bounding box center [316, 40] width 156 height 18
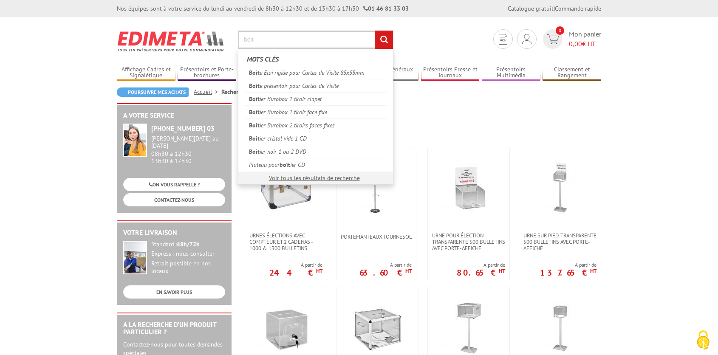
type input "boite"
